Goal: Task Accomplishment & Management: Manage account settings

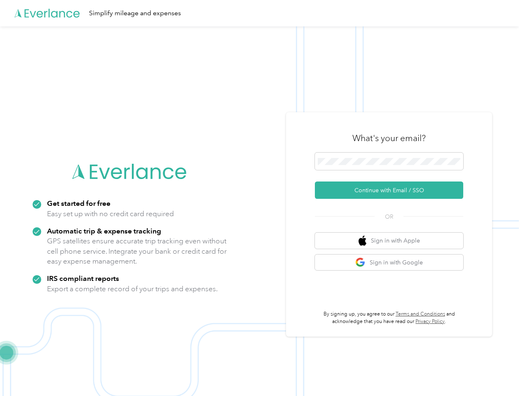
click at [261, 198] on img at bounding box center [259, 224] width 519 height 396
click at [261, 13] on div "Simplify mileage and expenses" at bounding box center [259, 13] width 519 height 26
click at [393, 190] on button "Continue with Email / SSO" at bounding box center [389, 189] width 148 height 17
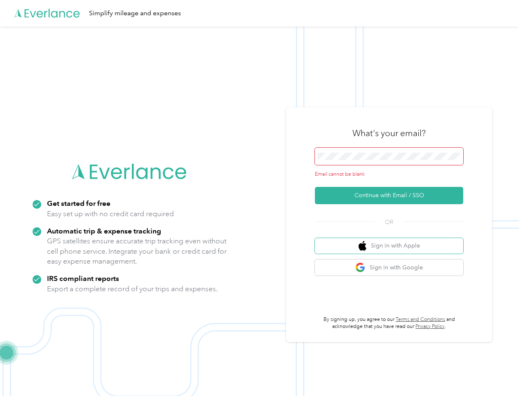
click at [393, 240] on button "Sign in with Apple" at bounding box center [389, 246] width 148 height 16
click at [393, 262] on button "Sign in with Google" at bounding box center [389, 267] width 148 height 16
